Goal: Navigation & Orientation: Find specific page/section

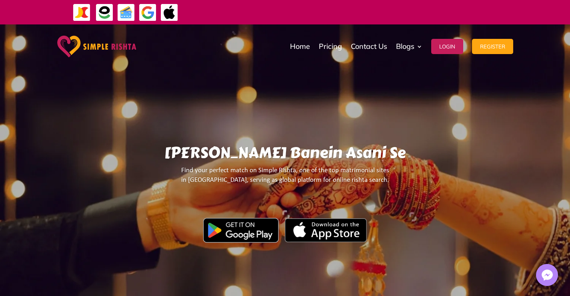
click at [453, 47] on button "Login" at bounding box center [447, 46] width 32 height 15
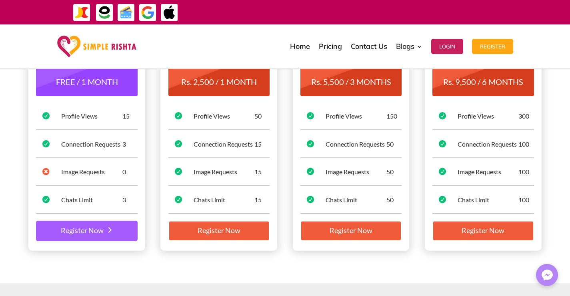
click at [96, 232] on link "Register Now" at bounding box center [86, 231] width 101 height 21
